Goal: Information Seeking & Learning: Learn about a topic

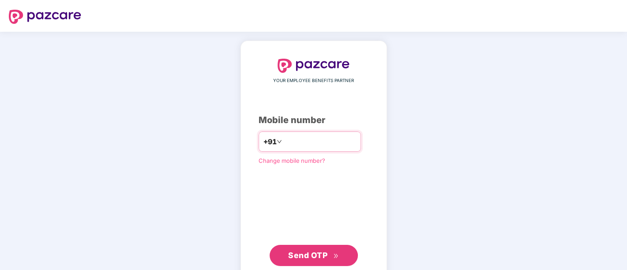
type input "**********"
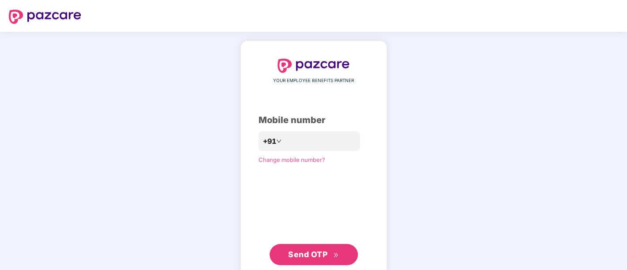
click at [305, 250] on span "Send OTP" at bounding box center [307, 254] width 39 height 9
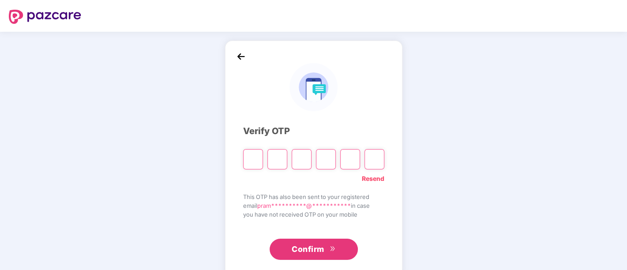
type input "*"
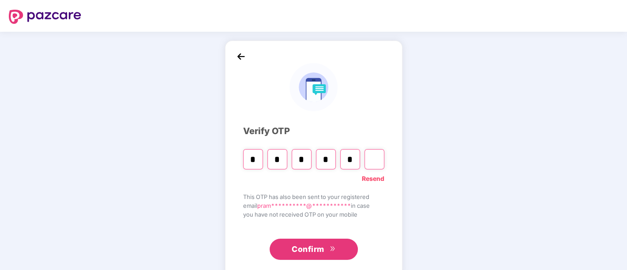
type input "*"
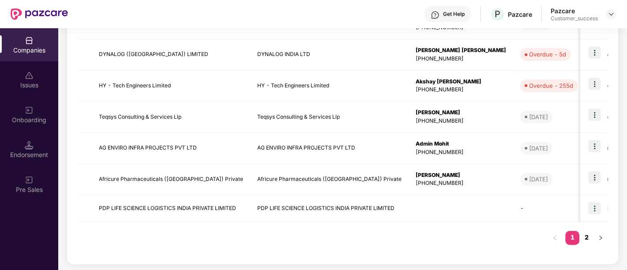
click at [587, 237] on link "2" at bounding box center [586, 237] width 14 height 13
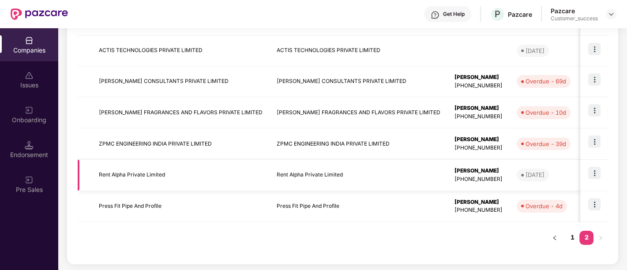
click at [594, 177] on img at bounding box center [594, 173] width 12 height 12
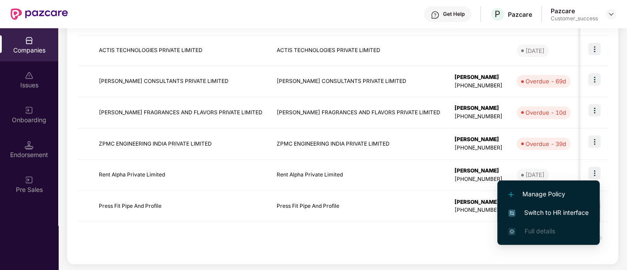
click at [556, 211] on span "Switch to HR interface" at bounding box center [548, 213] width 80 height 10
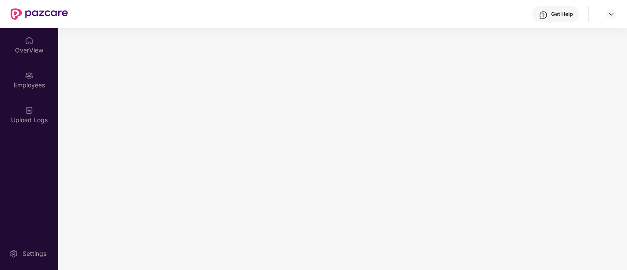
click at [556, 211] on main at bounding box center [342, 149] width 569 height 242
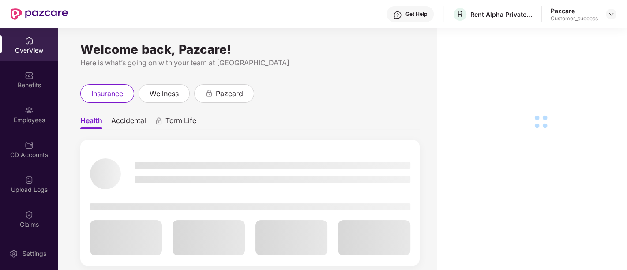
click at [28, 82] on div "Benefits" at bounding box center [29, 85] width 58 height 9
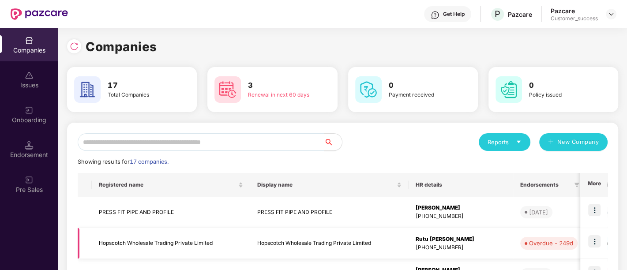
scroll to position [282, 0]
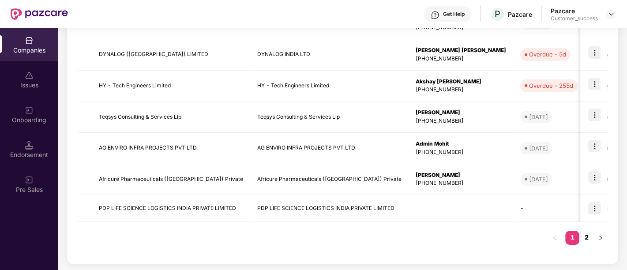
click at [587, 236] on link "2" at bounding box center [586, 237] width 14 height 13
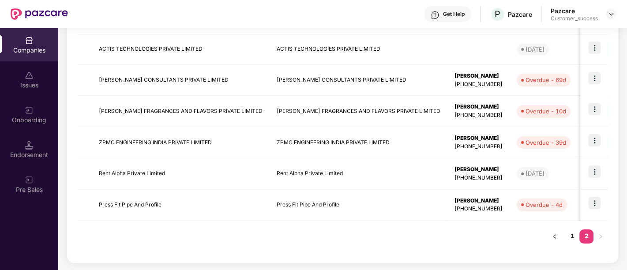
scroll to position [192, 0]
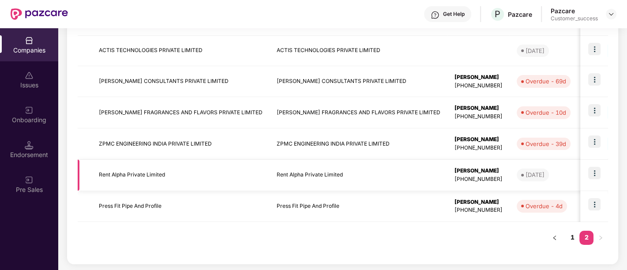
click at [598, 176] on img at bounding box center [594, 173] width 12 height 12
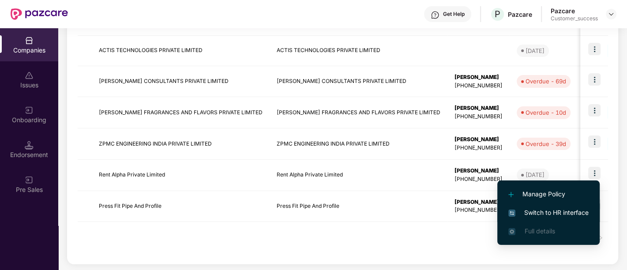
click at [548, 210] on span "Switch to HR interface" at bounding box center [548, 213] width 80 height 10
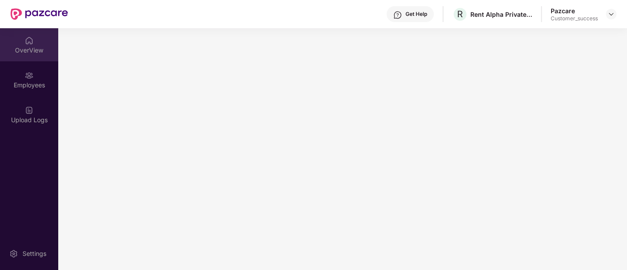
click at [38, 47] on div "OverView" at bounding box center [29, 50] width 58 height 9
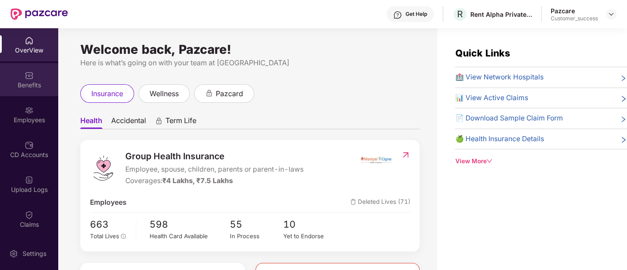
click at [38, 86] on div "Benefits" at bounding box center [29, 85] width 58 height 9
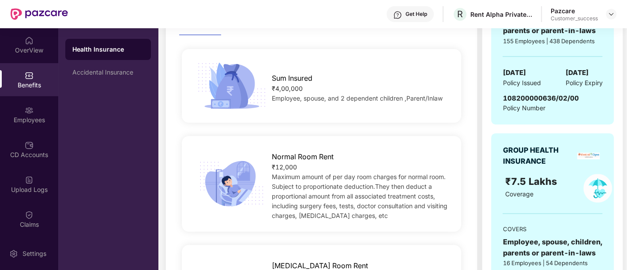
scroll to position [97, 0]
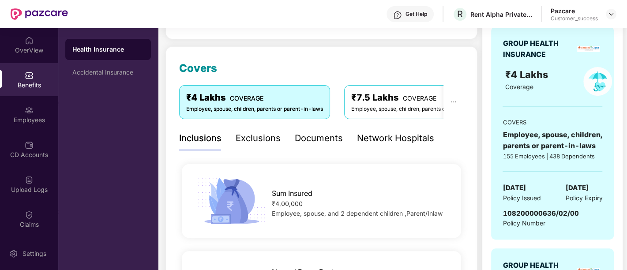
click at [246, 132] on div "Exclusions" at bounding box center [258, 138] width 45 height 14
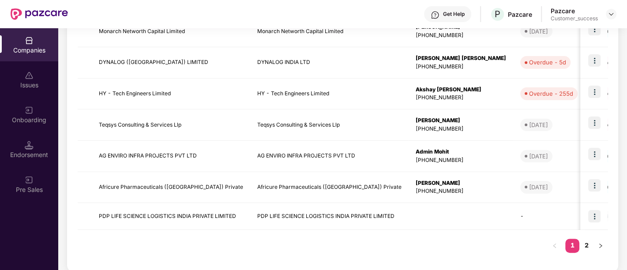
scroll to position [282, 0]
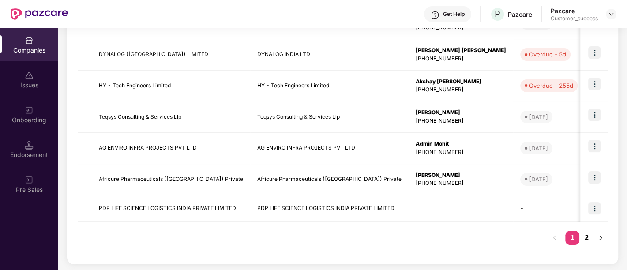
click at [588, 238] on link "2" at bounding box center [586, 237] width 14 height 13
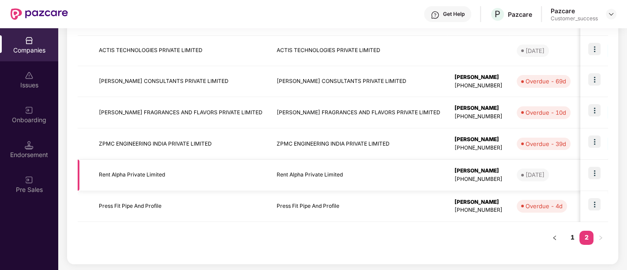
click at [343, 176] on td "Rent Alpha Private Limited" at bounding box center [359, 175] width 178 height 31
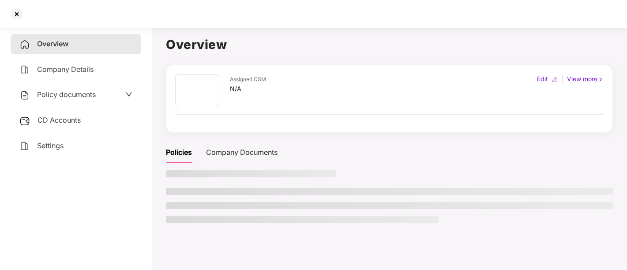
click at [343, 176] on div at bounding box center [389, 199] width 447 height 59
click at [119, 93] on div "Policy documents" at bounding box center [75, 94] width 113 height 11
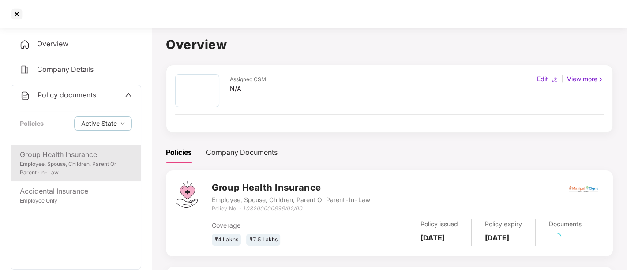
click at [57, 157] on div "Group Health Insurance" at bounding box center [76, 154] width 112 height 11
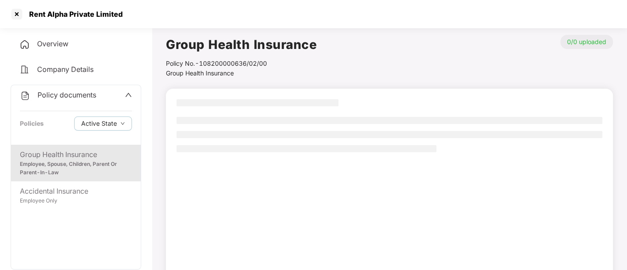
click at [102, 162] on div "Employee, Spouse, Children, Parent Or Parent-In-Law" at bounding box center [76, 168] width 112 height 17
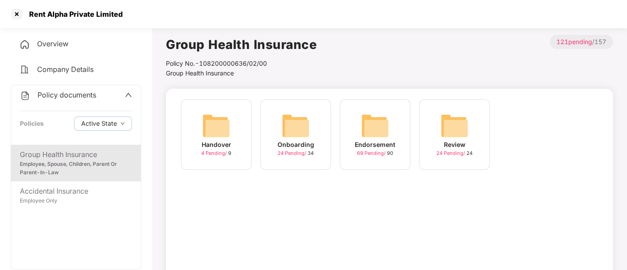
click at [311, 128] on div "Onboarding 24 Pending / 34" at bounding box center [295, 134] width 71 height 71
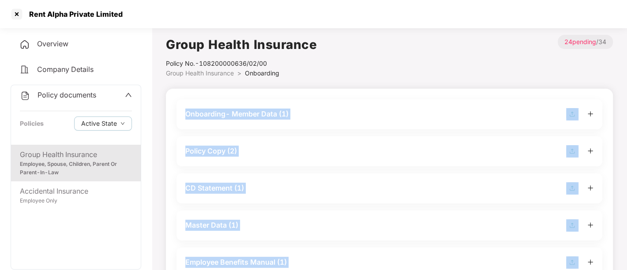
click at [311, 128] on div "Onboarding- Member Data (1)" at bounding box center [390, 114] width 426 height 30
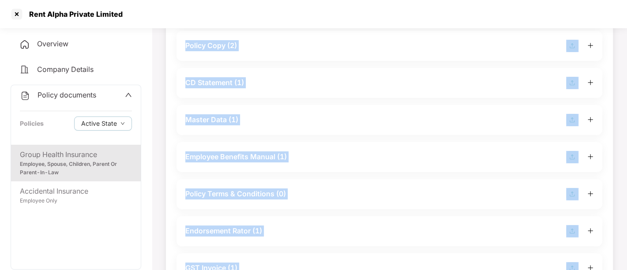
scroll to position [139, 0]
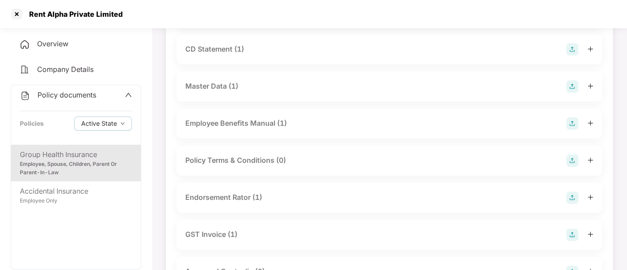
click at [311, 128] on div "Employee Benefits Manual (1)" at bounding box center [389, 123] width 408 height 12
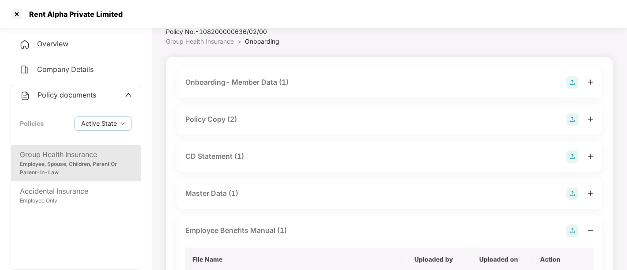
scroll to position [0, 0]
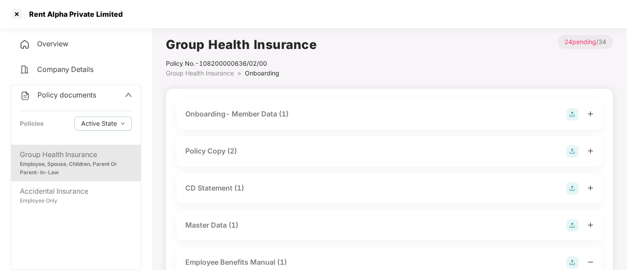
click at [279, 155] on div "Policy Copy (2)" at bounding box center [389, 151] width 408 height 12
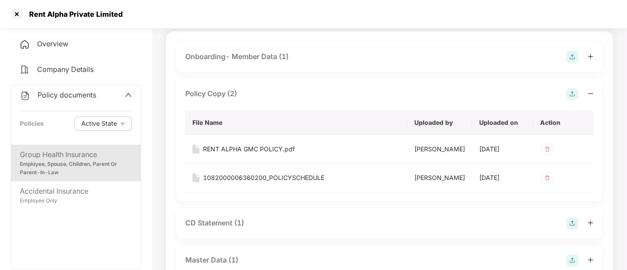
scroll to position [58, 0]
click at [301, 176] on div "1082000006360200_POLICYSCHEDULE" at bounding box center [263, 178] width 121 height 10
click at [19, 15] on div at bounding box center [17, 14] width 14 height 14
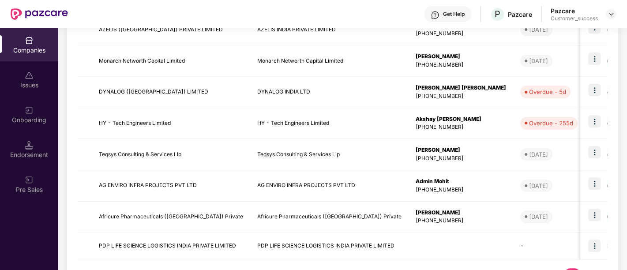
scroll to position [282, 0]
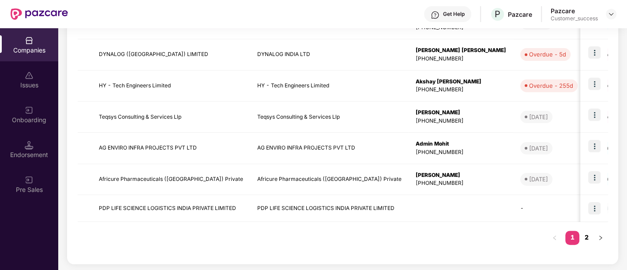
click at [589, 237] on link "2" at bounding box center [586, 237] width 14 height 13
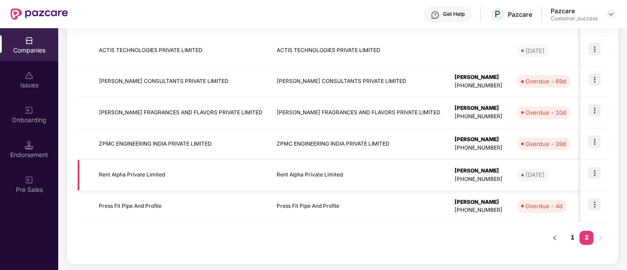
click at [598, 169] on img at bounding box center [594, 173] width 12 height 12
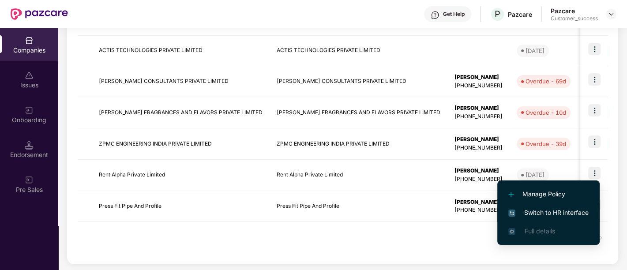
click at [551, 217] on li "Switch to HR interface" at bounding box center [548, 212] width 102 height 19
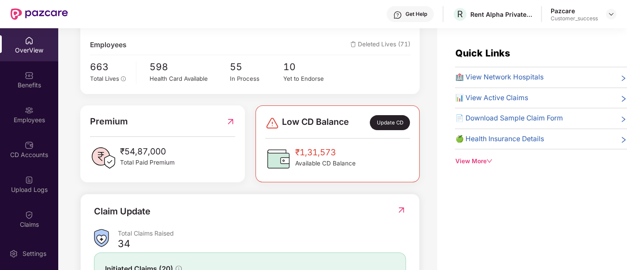
scroll to position [160, 0]
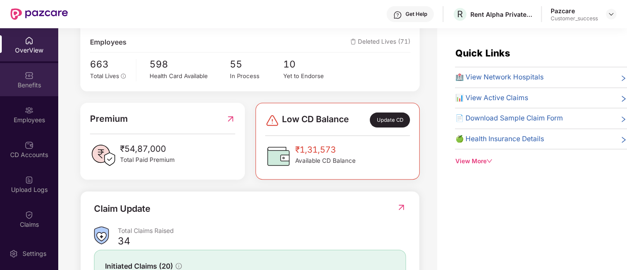
click at [32, 86] on div "Benefits" at bounding box center [29, 85] width 58 height 9
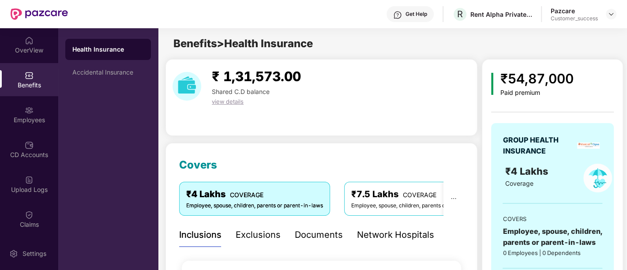
click at [252, 237] on div "Exclusions" at bounding box center [258, 235] width 45 height 14
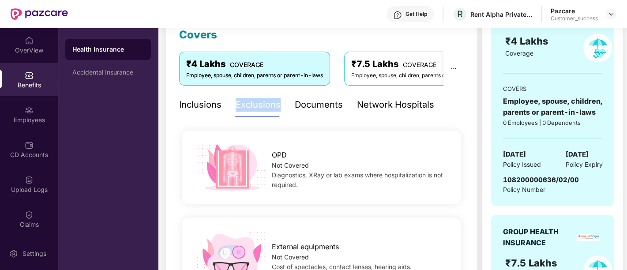
scroll to position [131, 0]
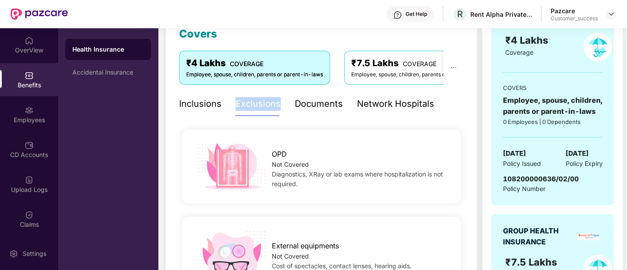
copy div "Exclusions"
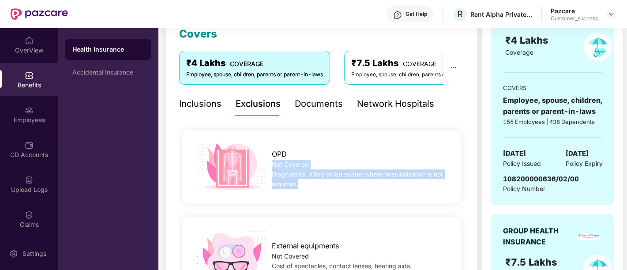
drag, startPoint x: 299, startPoint y: 186, endPoint x: 267, endPoint y: 164, distance: 38.3
click at [267, 164] on div "OPD Not Covered Diagnostics, XRay or lab exams where hospitalization is not req…" at bounding box center [360, 166] width 205 height 45
copy div "Not Covered Diagnostics, XRay or lab exams where hospitalization is not require…"
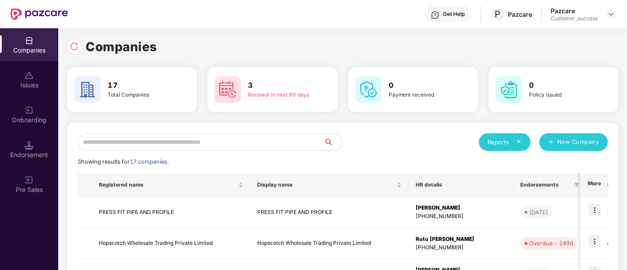
click at [520, 139] on icon "caret-down" at bounding box center [519, 142] width 6 height 6
click at [514, 165] on div "Companies" at bounding box center [500, 165] width 32 height 10
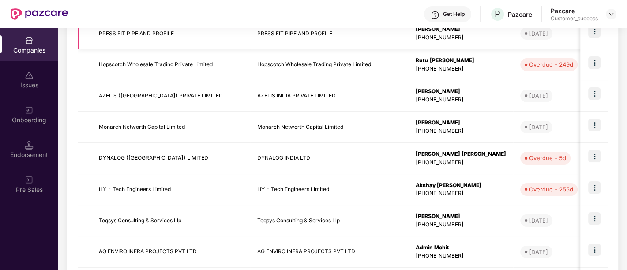
scroll to position [183, 0]
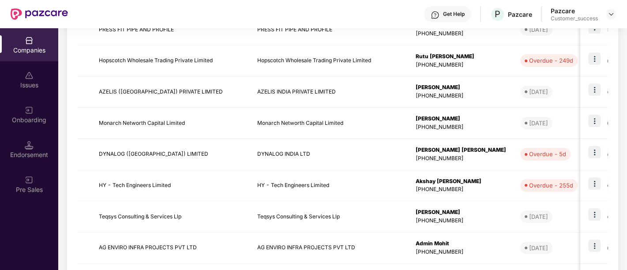
click at [376, 0] on div "Get Help P Pazcare Pazcare Customer_success" at bounding box center [342, 14] width 548 height 28
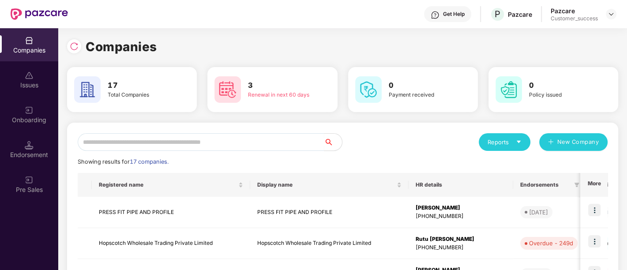
click at [518, 143] on icon "caret-down" at bounding box center [519, 142] width 4 height 2
